Goal: Register for event/course

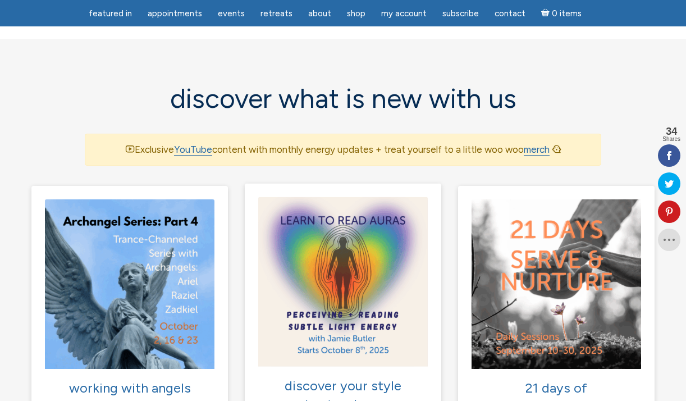
scroll to position [690, 0]
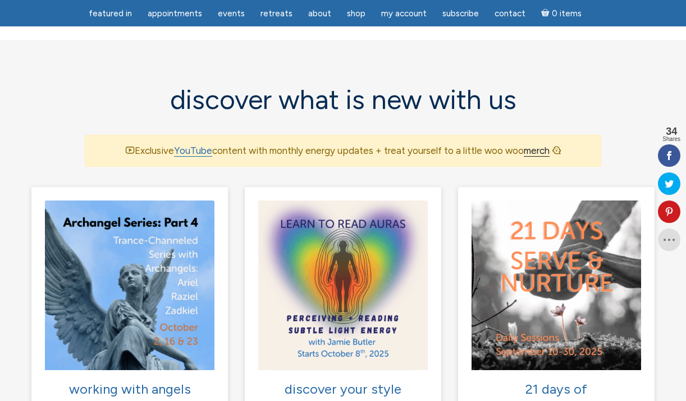
click at [536, 145] on link "merch" at bounding box center [537, 151] width 26 height 12
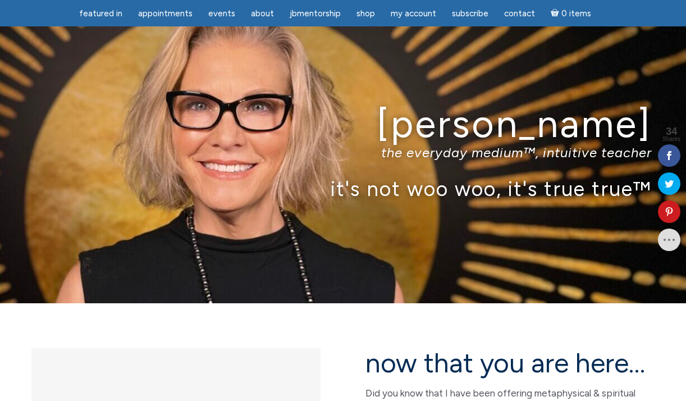
scroll to position [2192, 0]
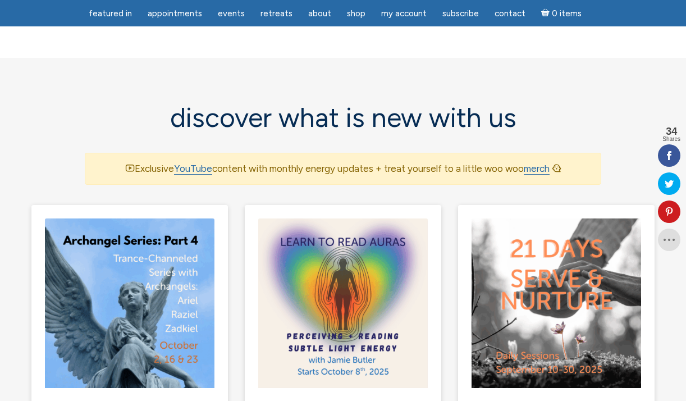
scroll to position [760, 0]
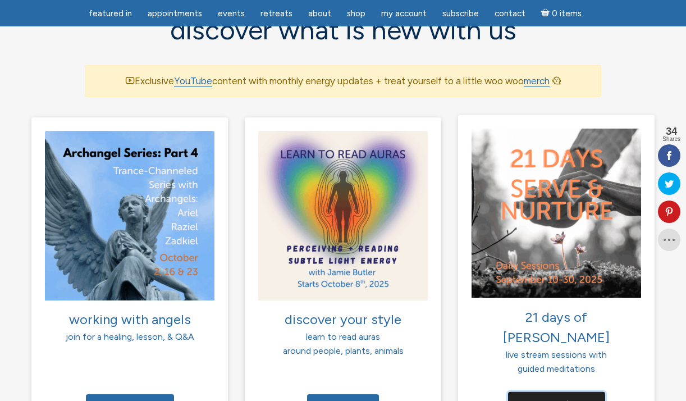
click at [544, 391] on link "Purchase tickets" at bounding box center [556, 403] width 97 height 25
